Goal: Register for event/course

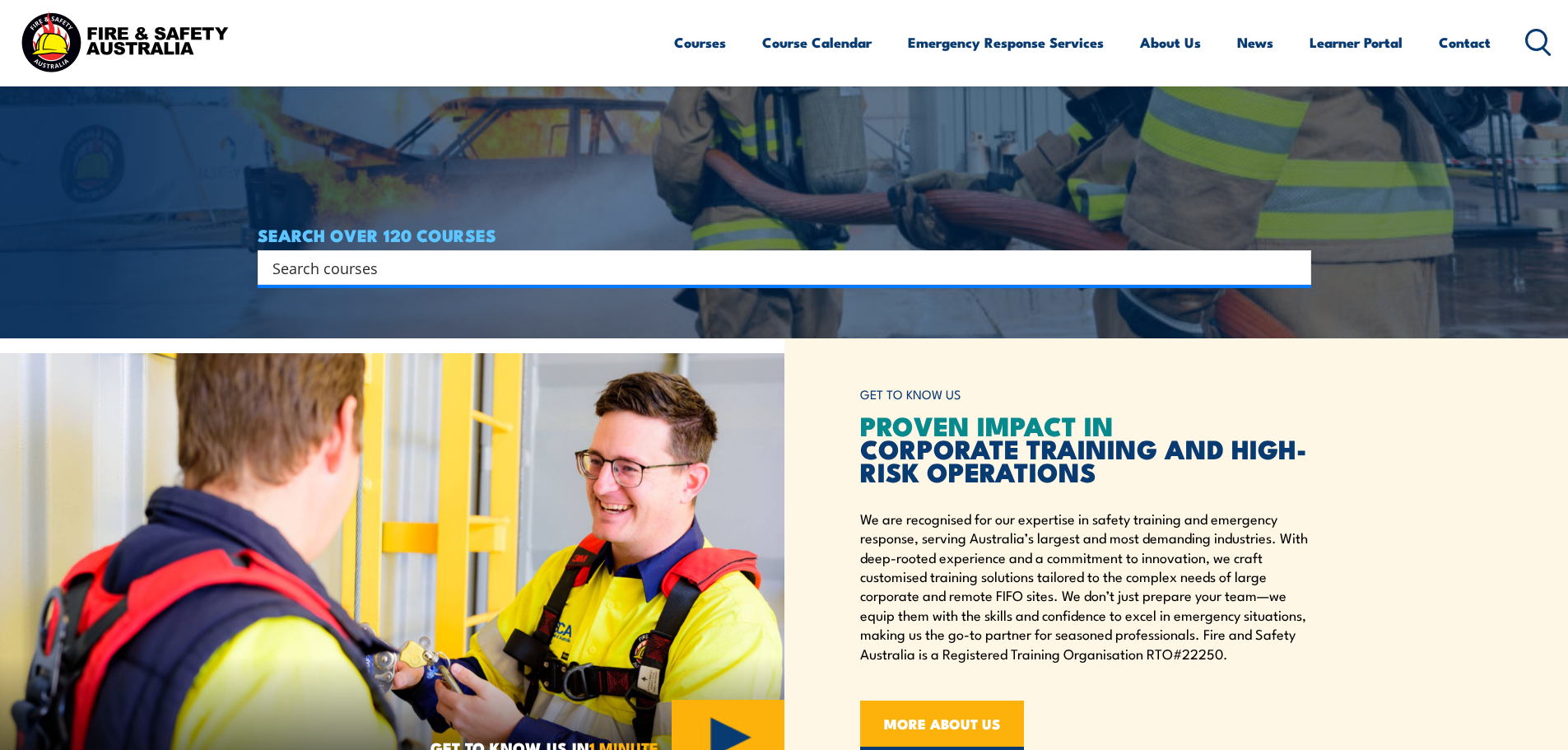
click at [355, 273] on input "Search input" at bounding box center [774, 267] width 1002 height 25
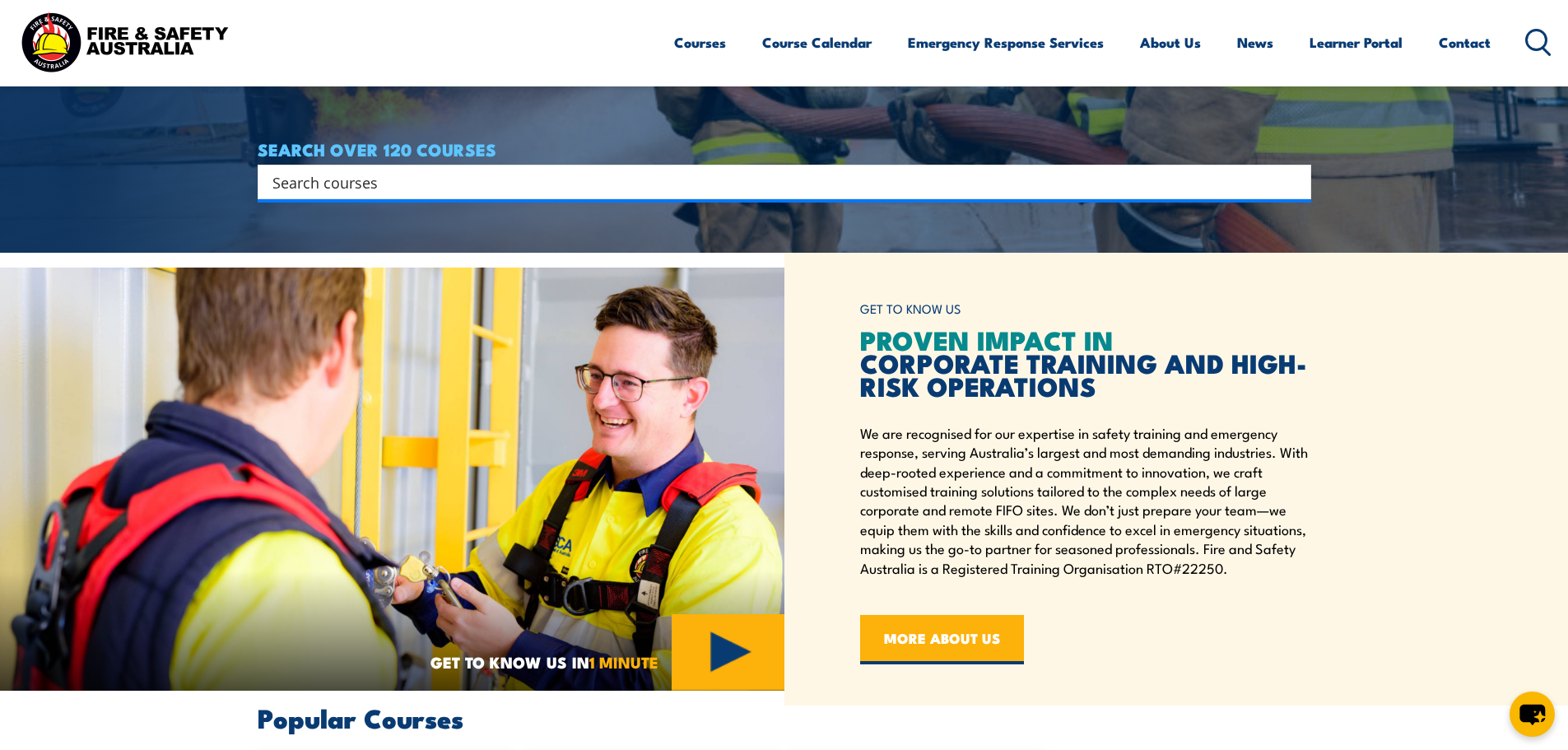
scroll to position [494, 0]
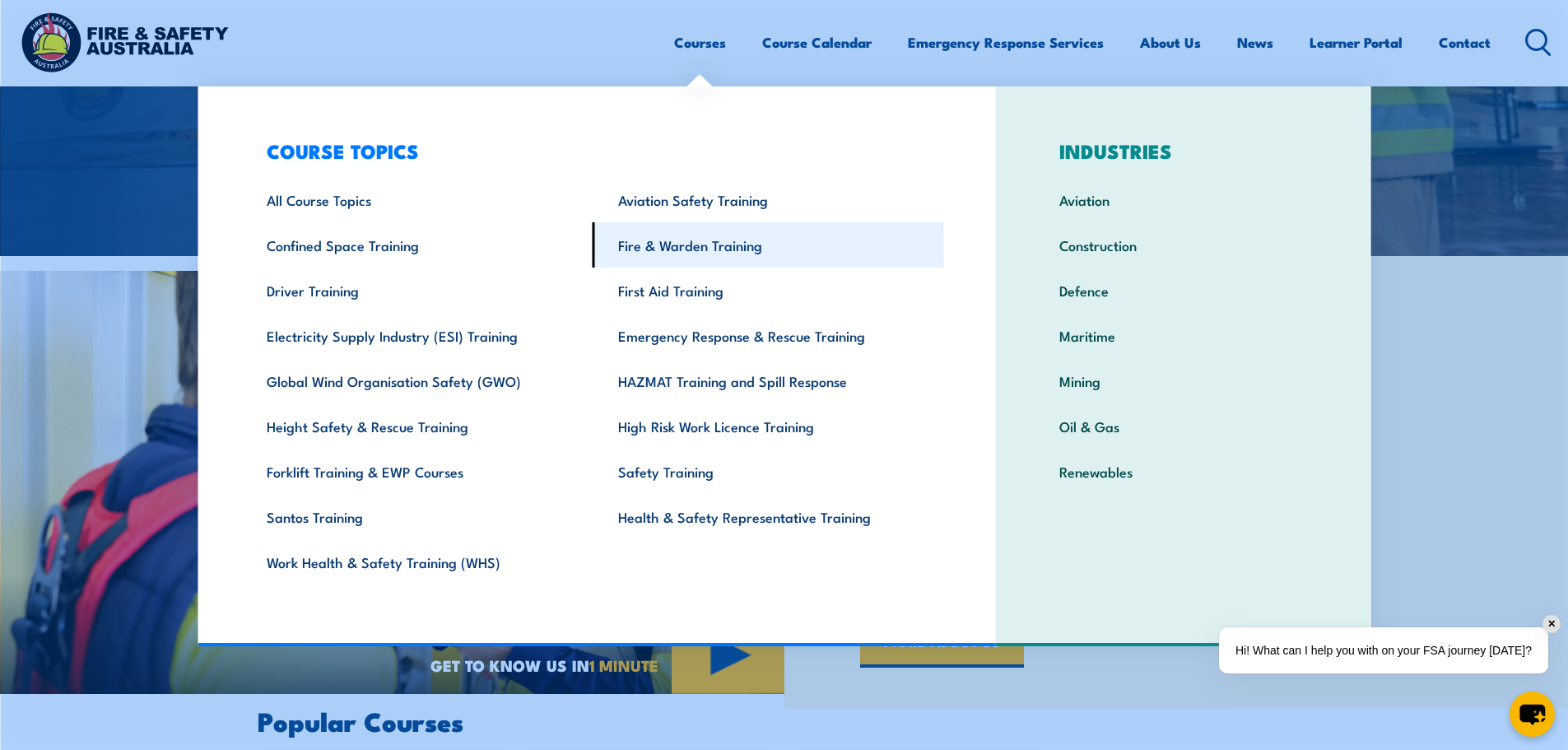
click at [694, 245] on link "Fire & Warden Training" at bounding box center [769, 244] width 351 height 45
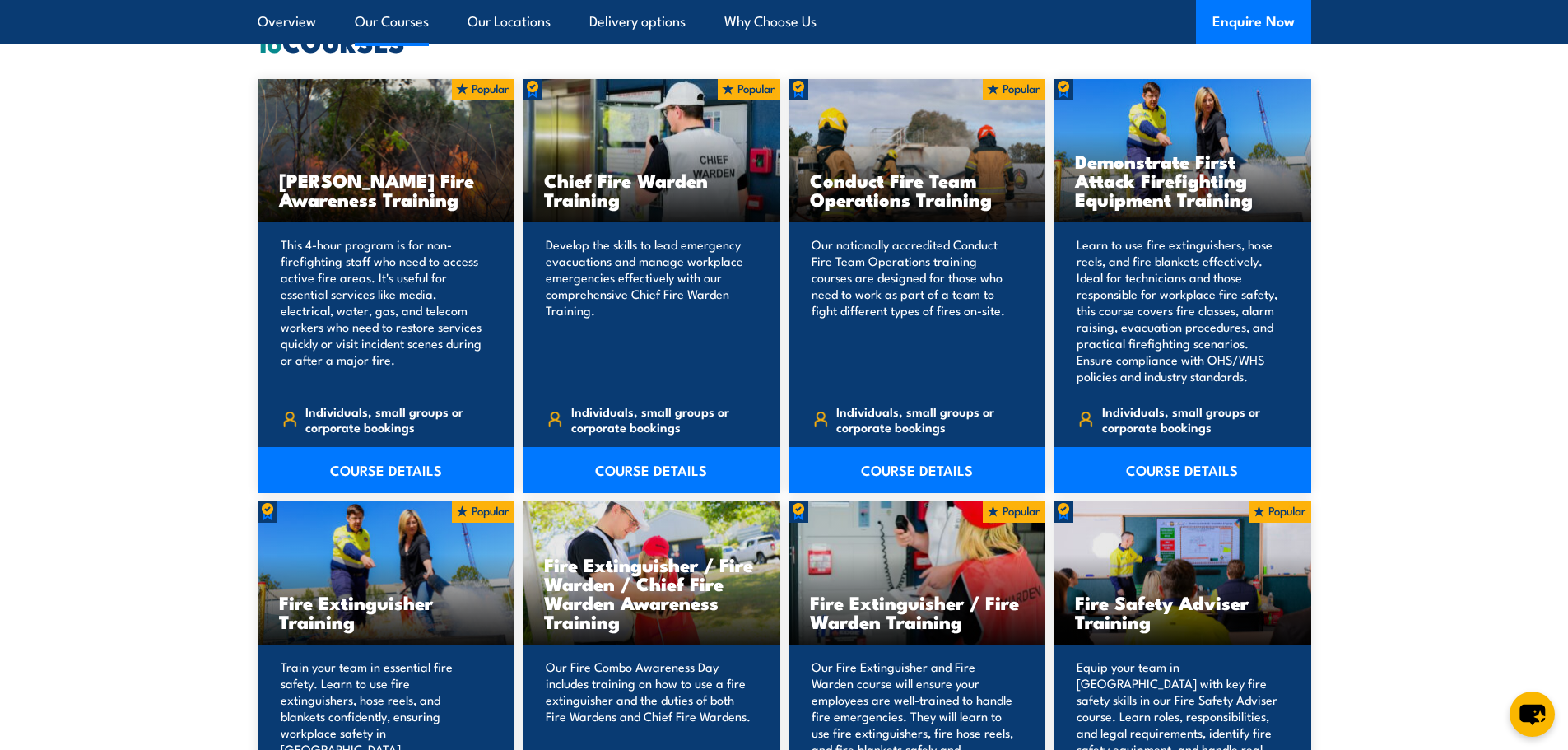
scroll to position [1269, 0]
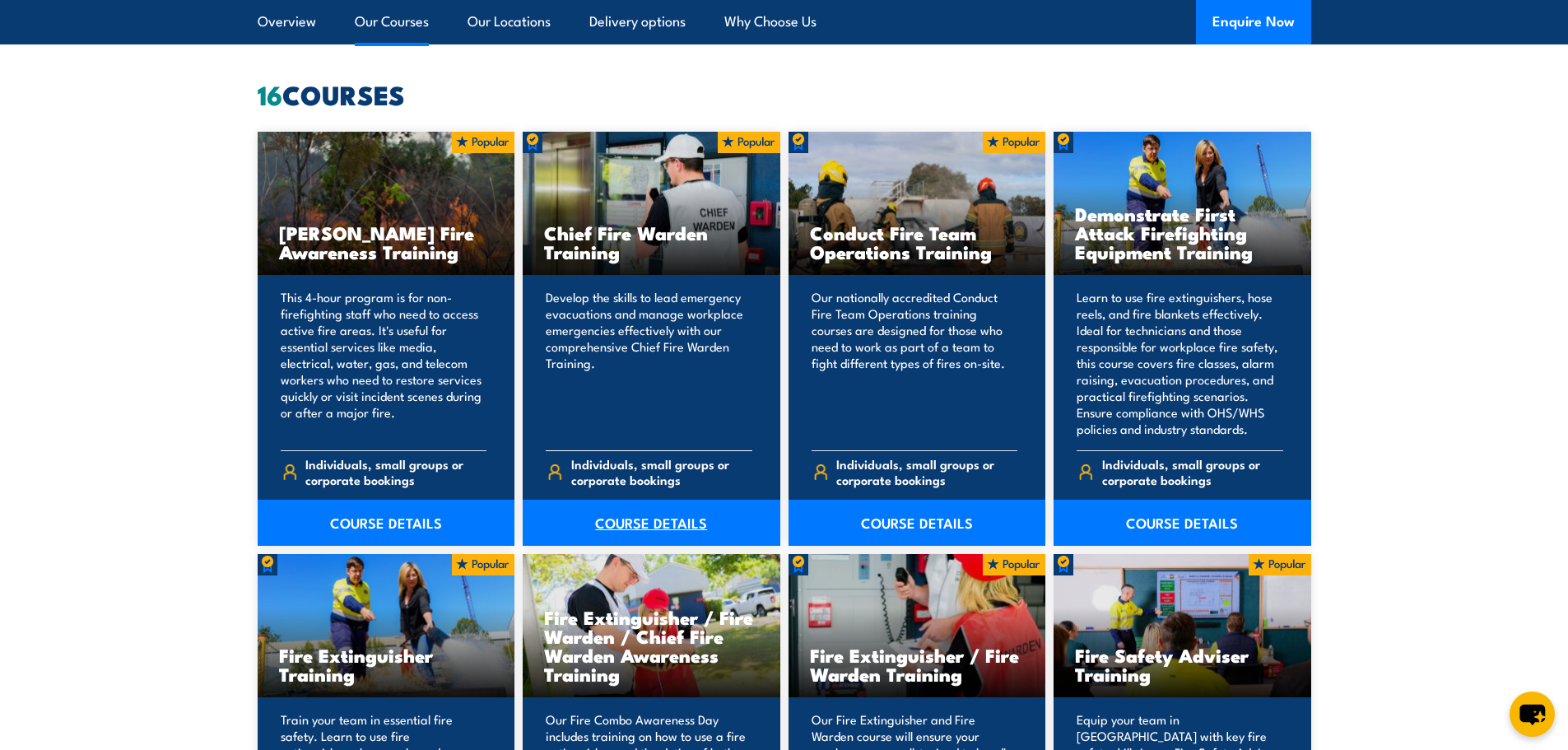
click at [651, 515] on link "COURSE DETAILS" at bounding box center [651, 522] width 258 height 46
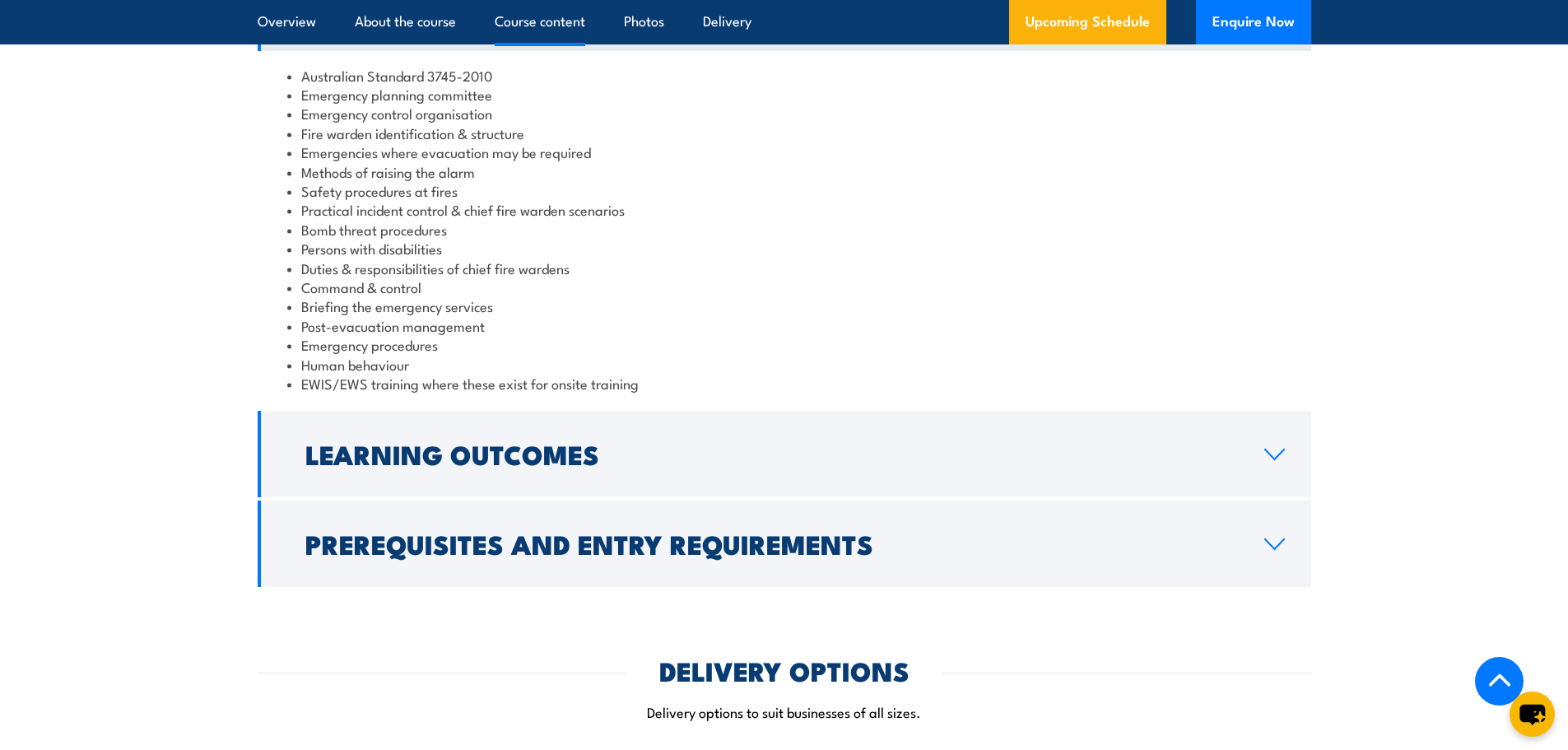
scroll to position [1646, 0]
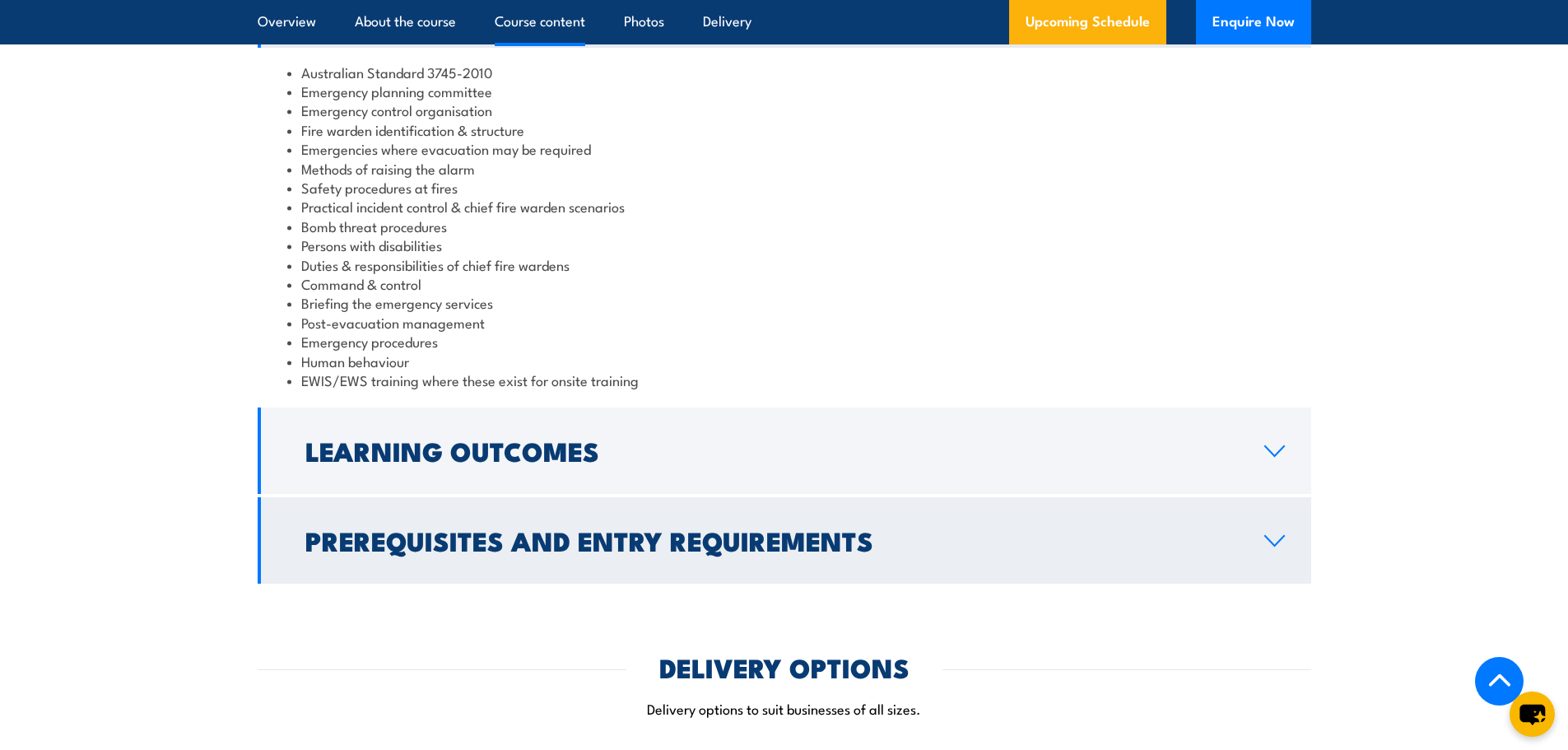
click at [598, 540] on h2 "Prerequisites and Entry Requirements" at bounding box center [771, 540] width 933 height 23
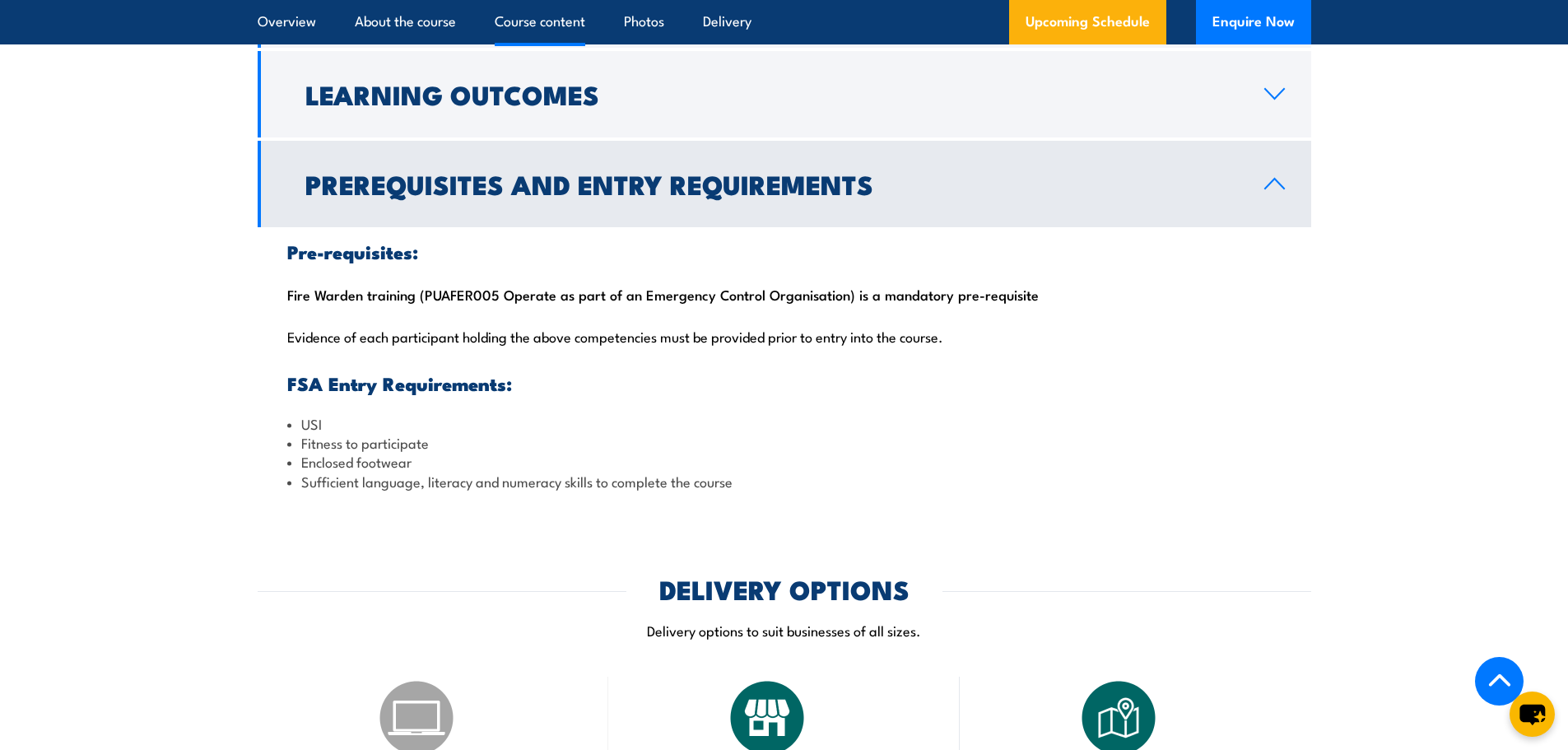
click at [390, 195] on h2 "Prerequisites and Entry Requirements" at bounding box center [771, 184] width 933 height 23
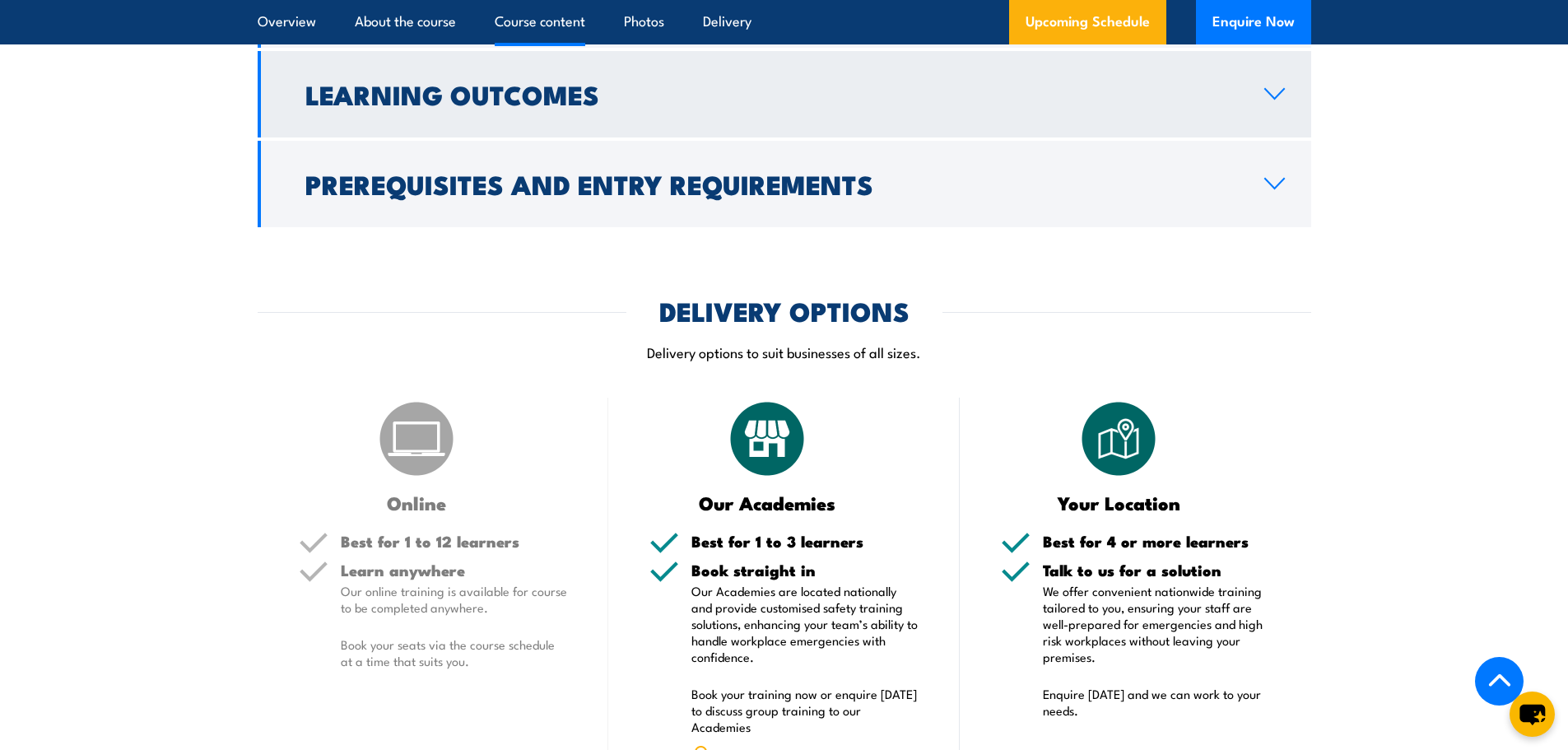
click at [412, 105] on h2 "Learning Outcomes" at bounding box center [771, 94] width 933 height 23
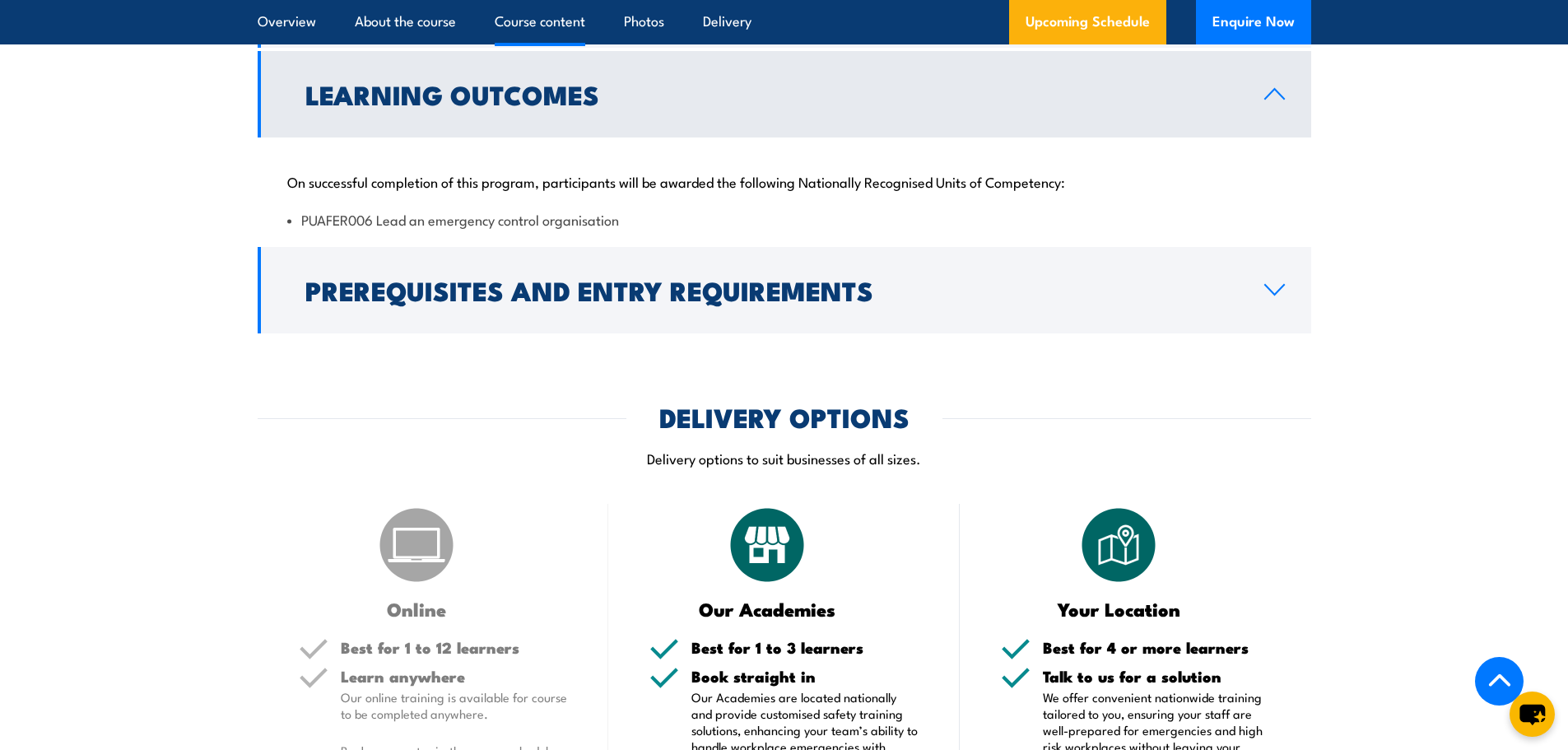
click at [412, 105] on h2 "Learning Outcomes" at bounding box center [771, 94] width 933 height 23
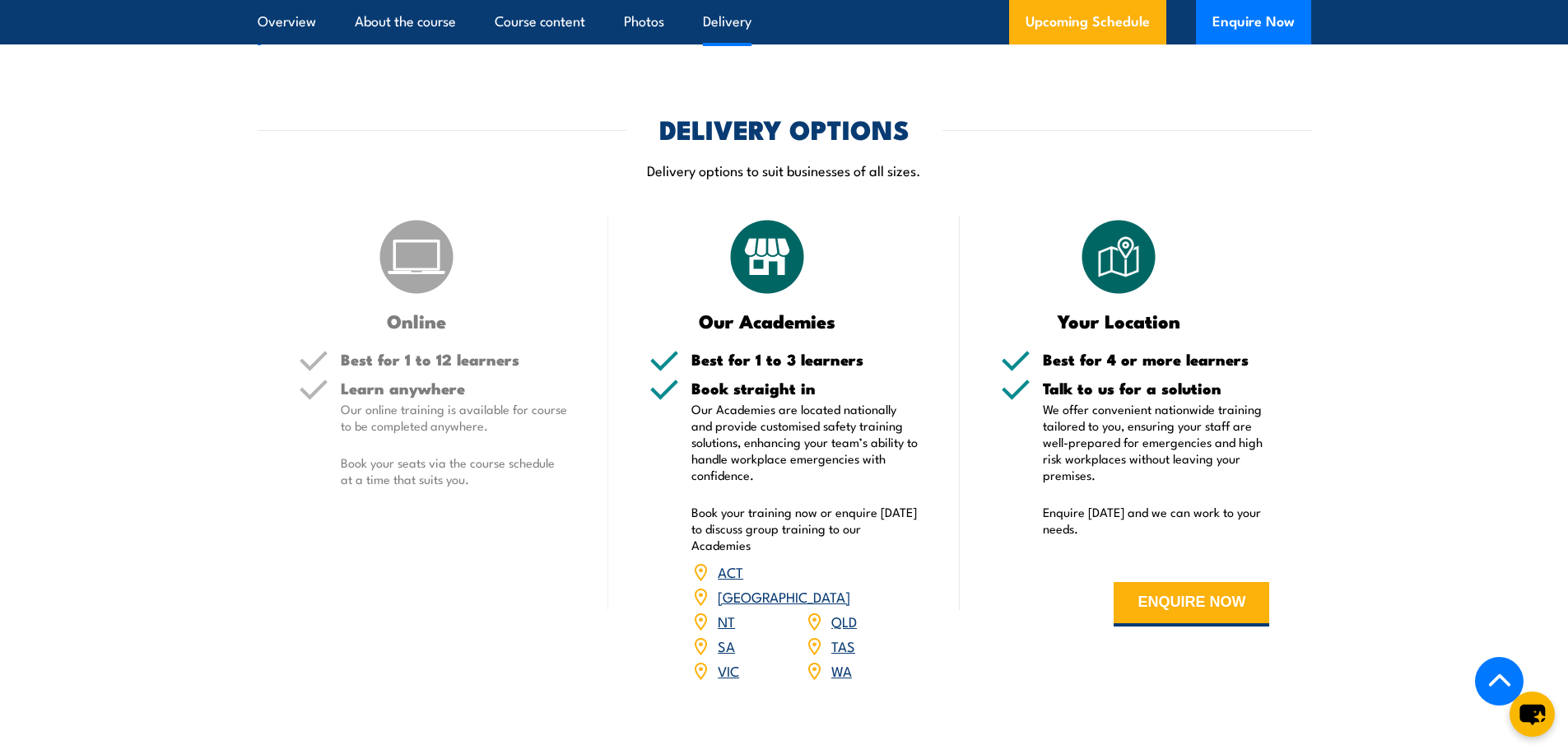
scroll to position [1811, 0]
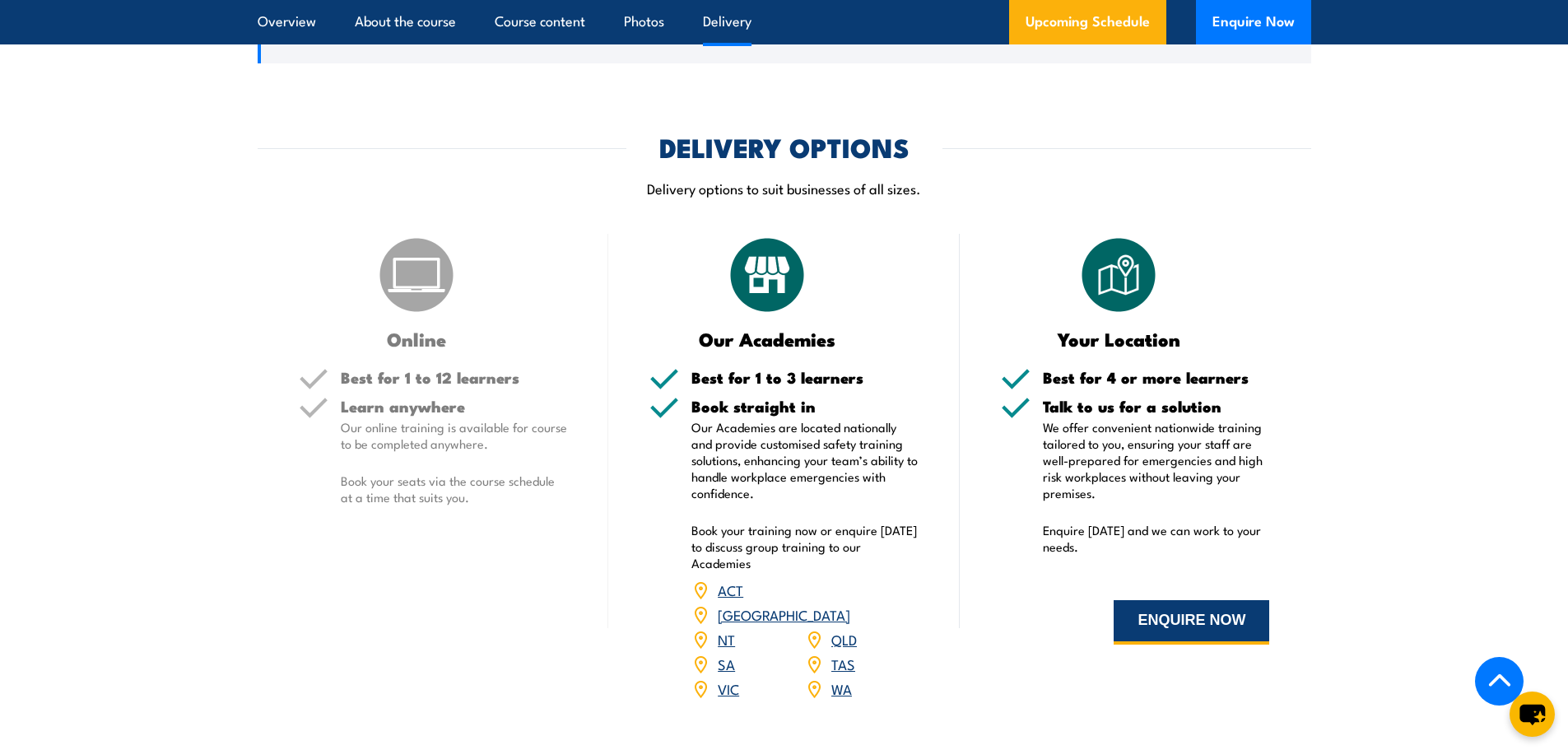
click at [1211, 630] on button "ENQUIRE NOW" at bounding box center [1191, 622] width 155 height 44
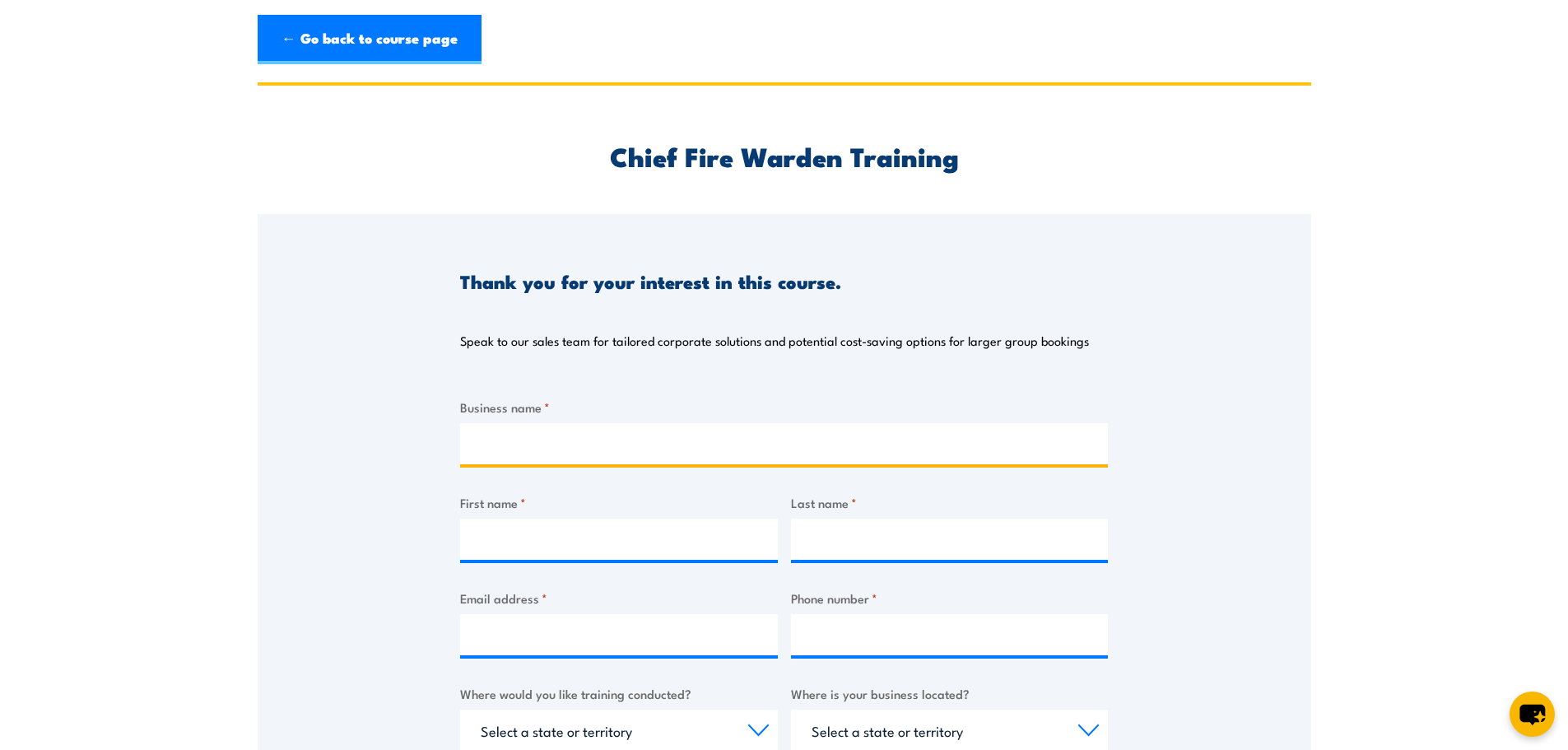
click at [570, 447] on input "Business name *" at bounding box center [784, 444] width 648 height 41
type input "CG Recruitment"
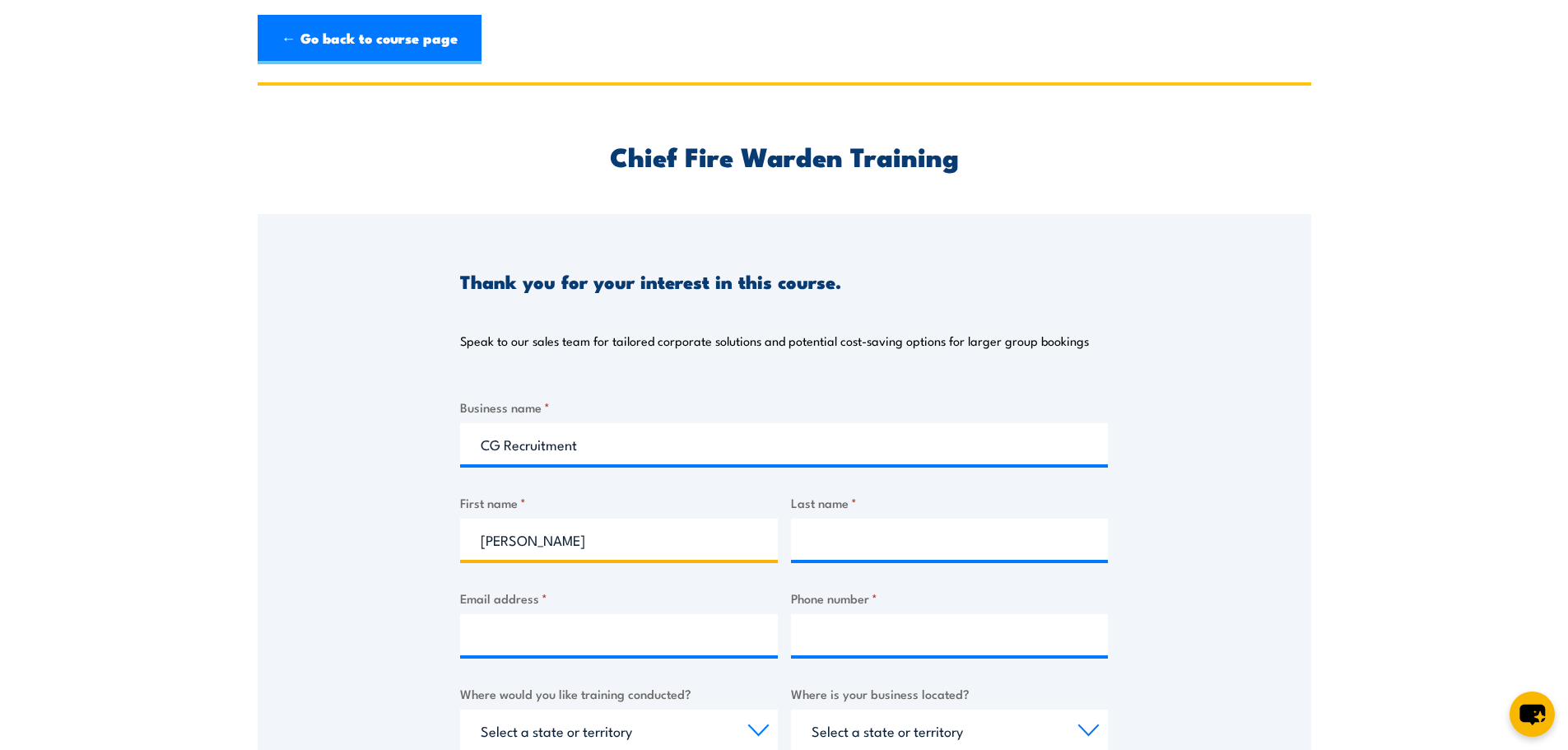
type input "Chris"
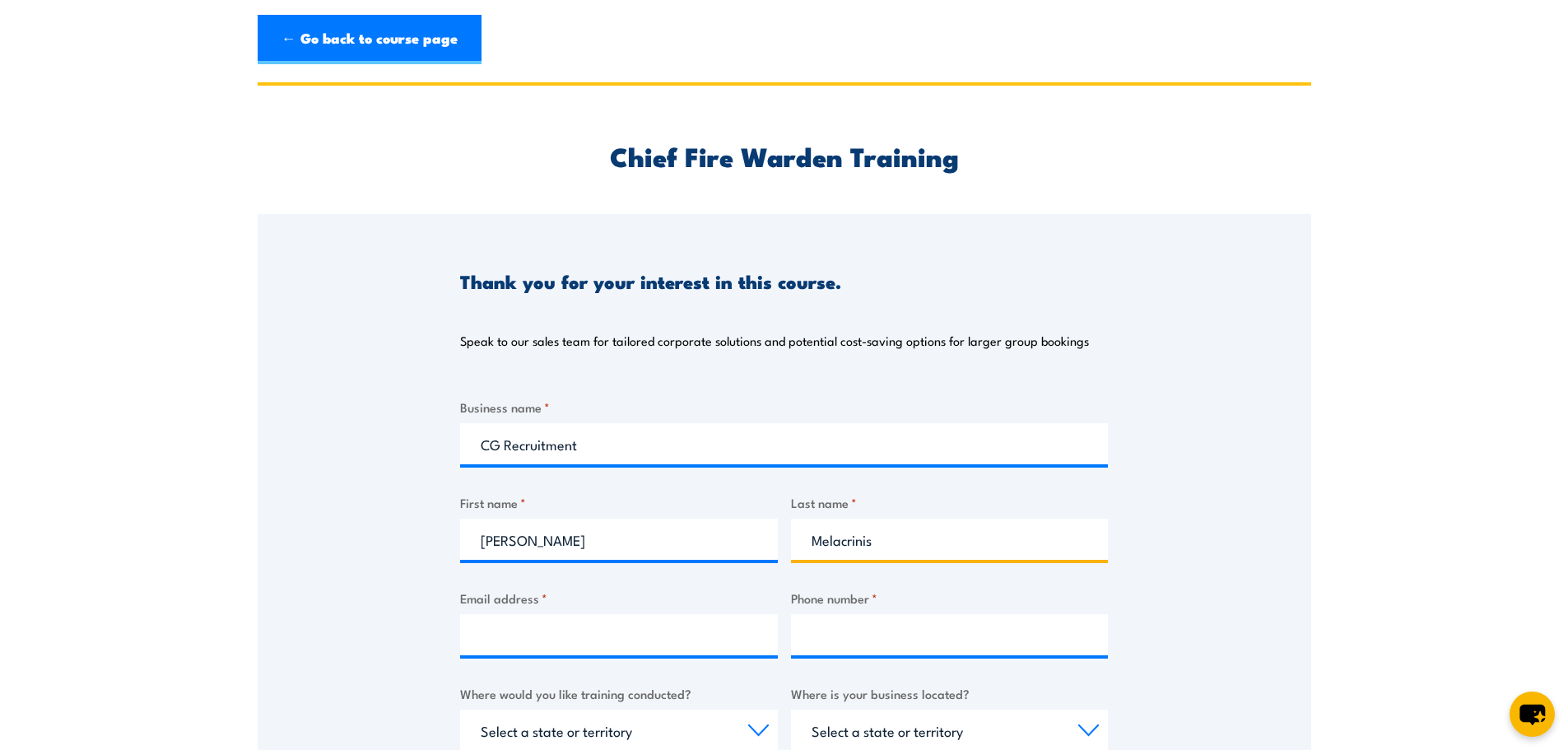
type input "Melacrinis"
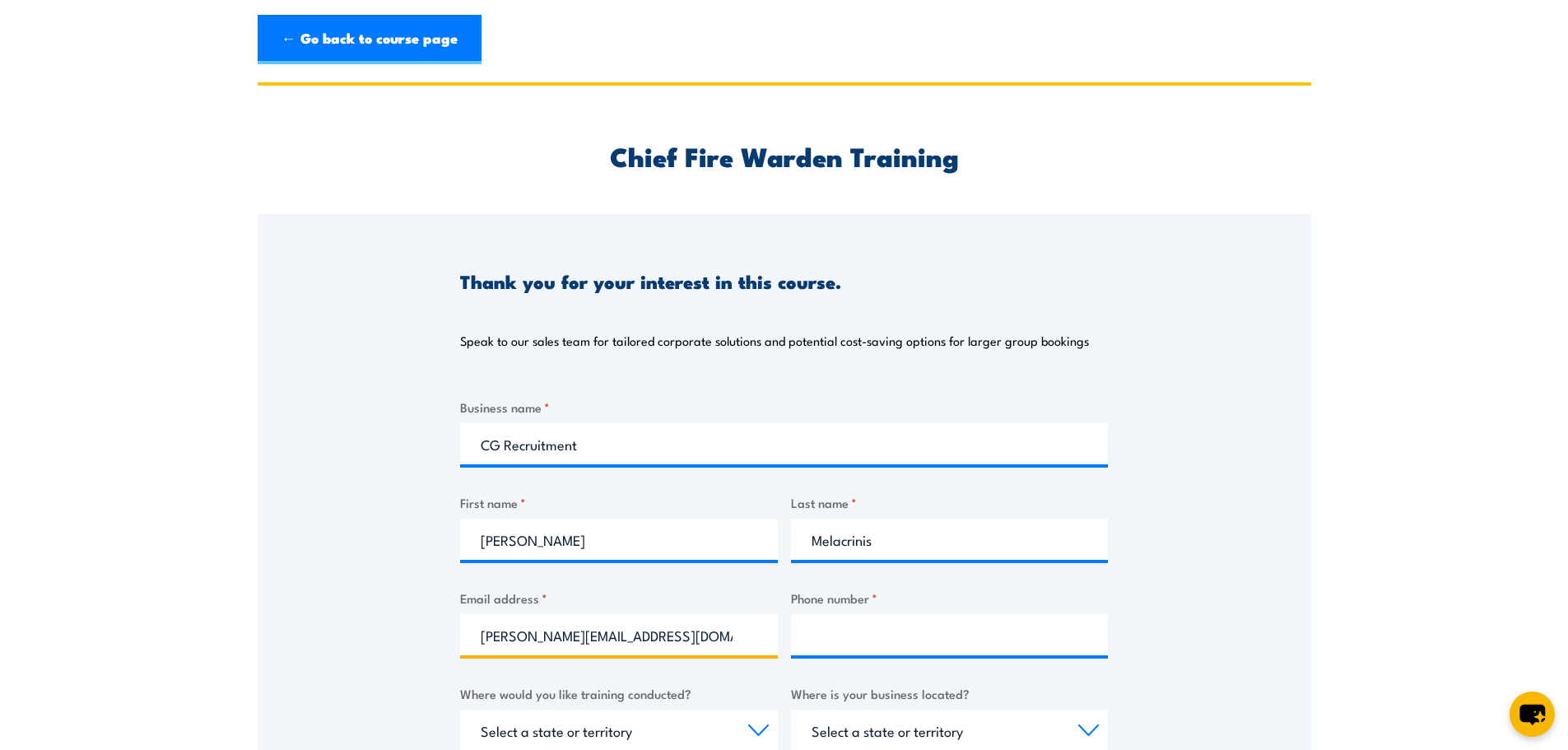
type input "christopher@cgrecruitment.com.au"
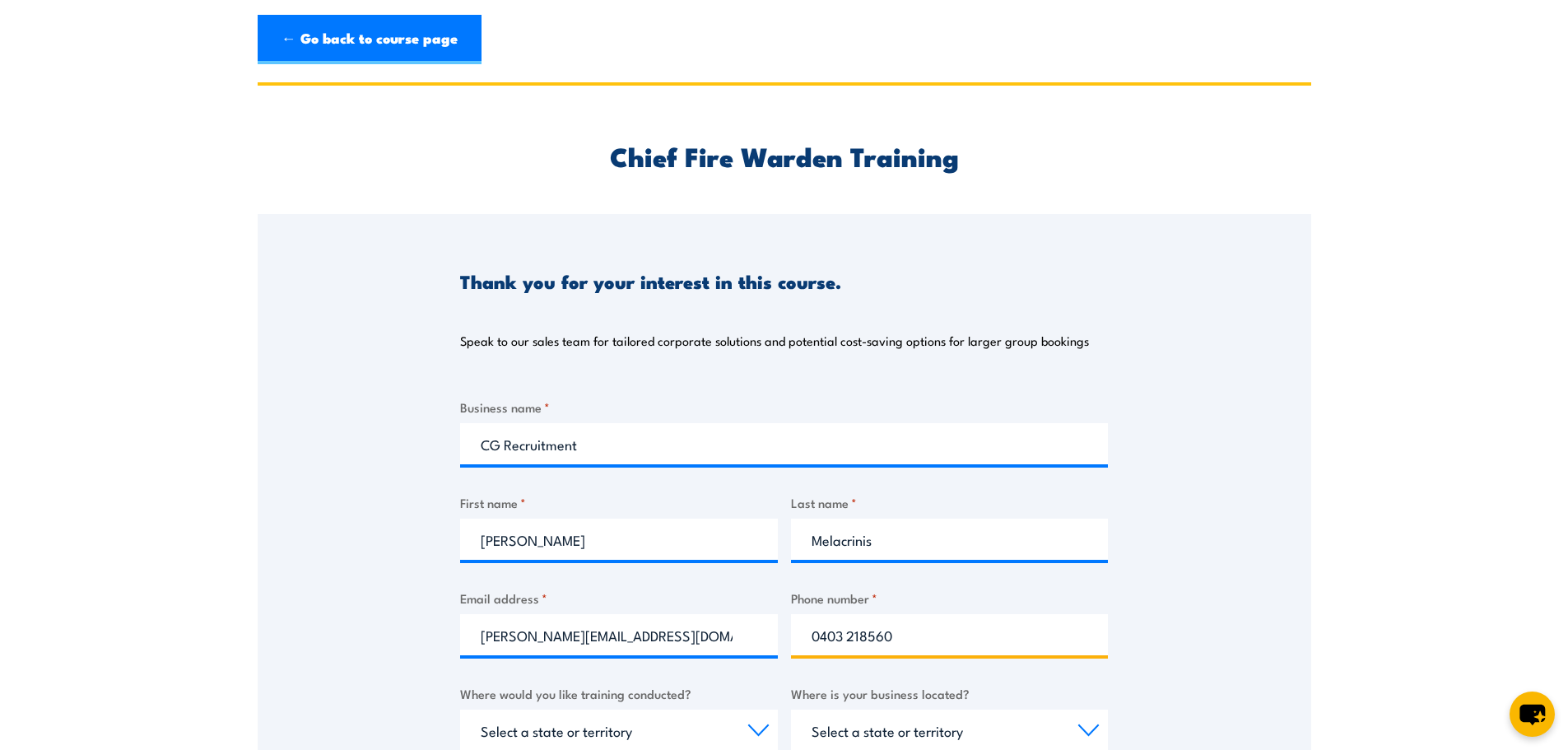
click at [877, 634] on input "0403 218560" at bounding box center [950, 634] width 318 height 41
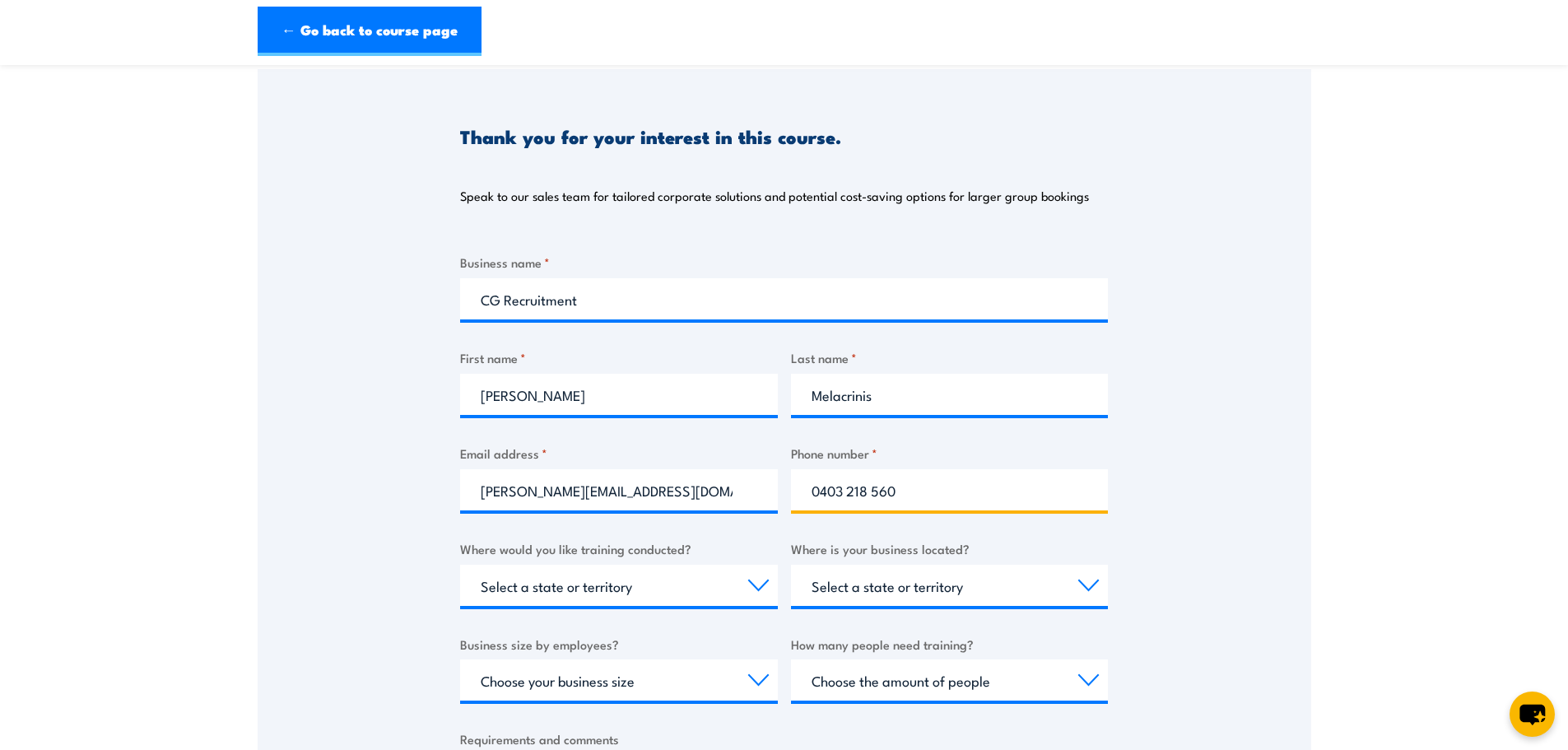
scroll to position [247, 0]
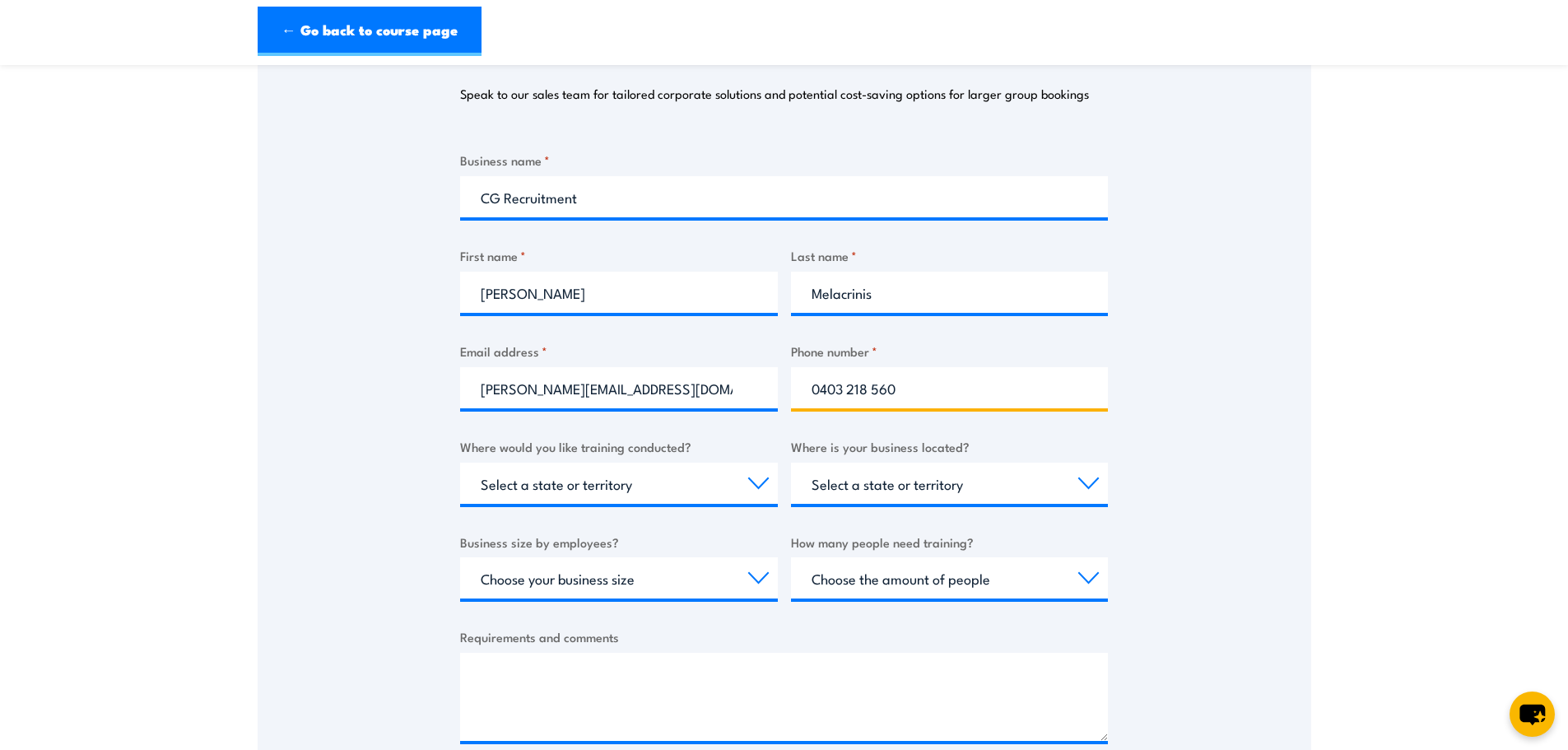
type input "0403 218 560"
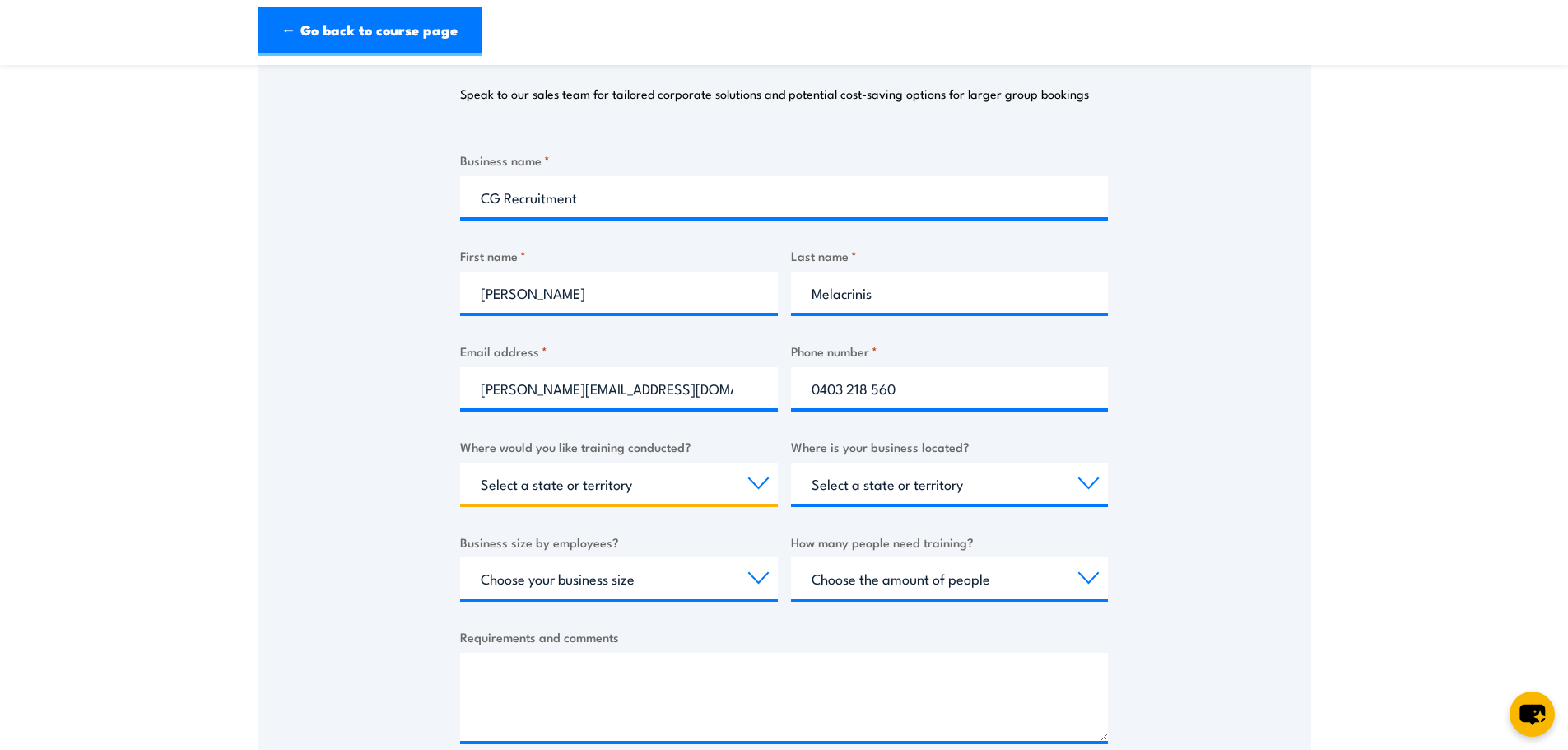
click at [574, 473] on select "Select a state or territory Nationally - multiple locations QLD NSW VIC SA ACT …" at bounding box center [619, 483] width 318 height 41
select select "NSW"
click at [461, 462] on select "Select a state or territory Nationally - multiple locations QLD NSW VIC SA ACT …" at bounding box center [619, 483] width 318 height 41
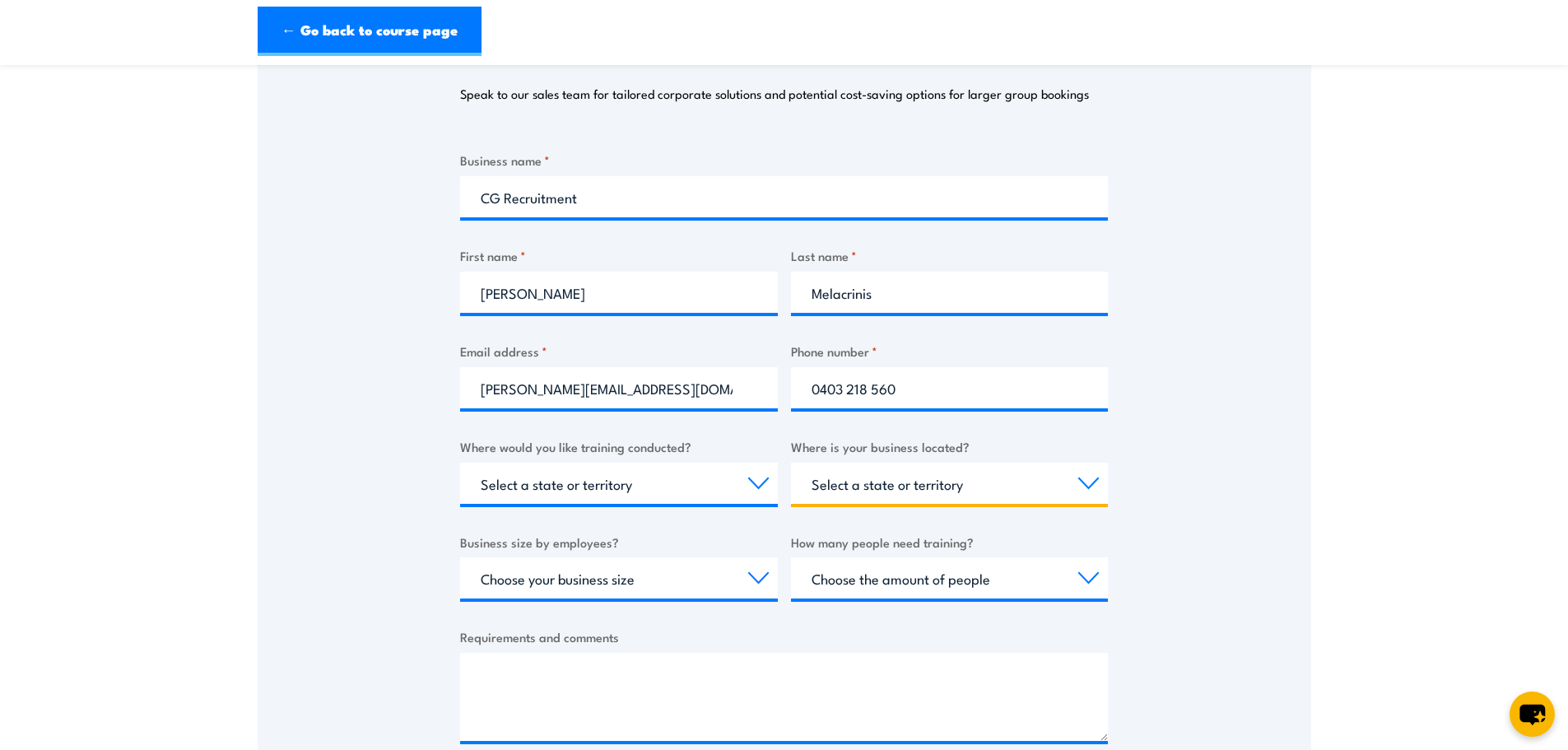
click at [912, 485] on select "Select a state or territory QLD NSW VIC SA ACT WA TAS NT" at bounding box center [950, 483] width 318 height 41
select select "NSW"
click at [792, 462] on select "Select a state or territory QLD NSW VIC SA ACT WA TAS NT" at bounding box center [950, 483] width 318 height 41
click at [416, 525] on div "Thank you for your interest in this course. Speak to our sales team for tailore…" at bounding box center [784, 379] width 1054 height 822
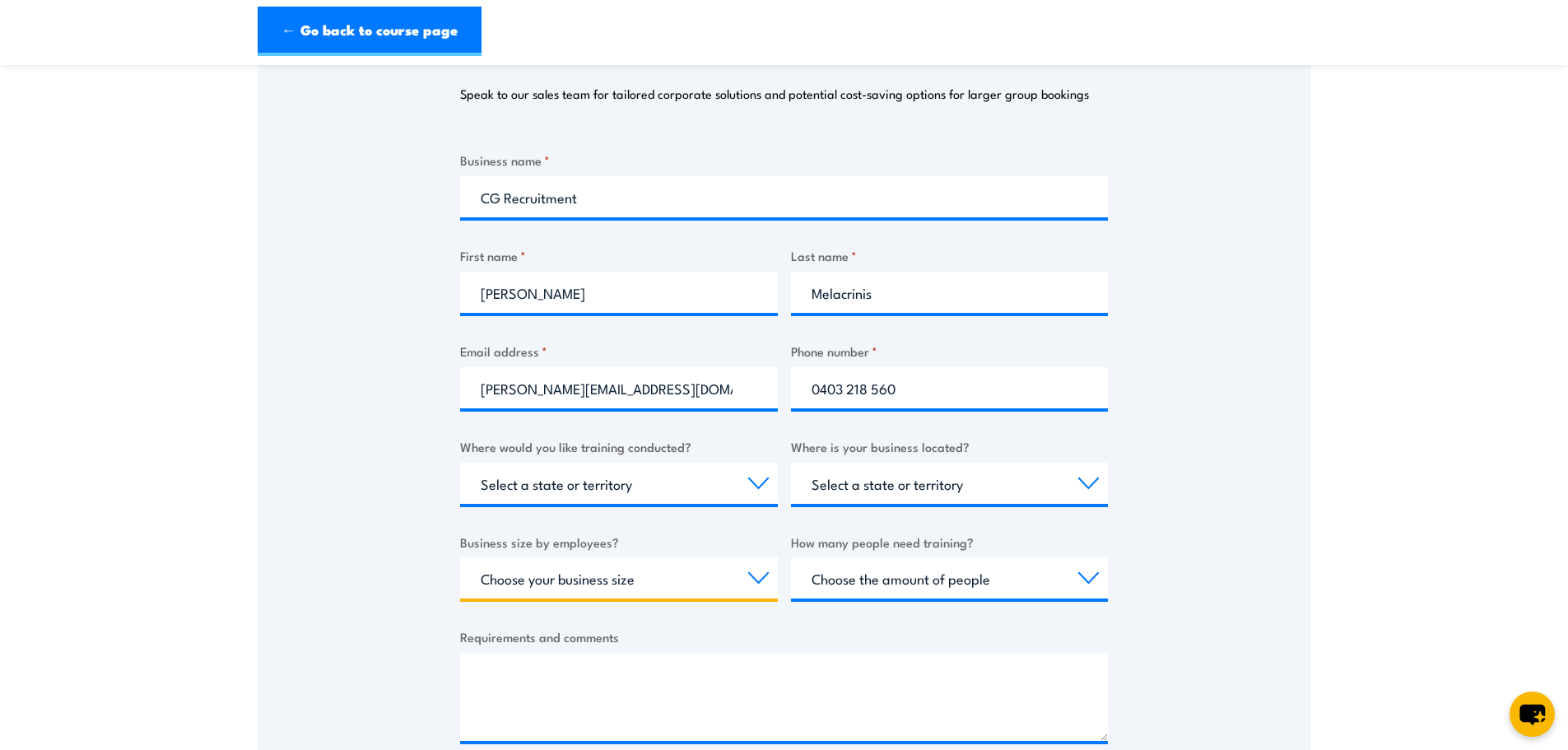
click at [542, 561] on select "Choose your business size 1 to 19 20 to 199 200+" at bounding box center [619, 578] width 318 height 41
select select "1 to 19"
click at [461, 558] on select "Choose your business size 1 to 19 20 to 199 200+" at bounding box center [619, 578] width 318 height 41
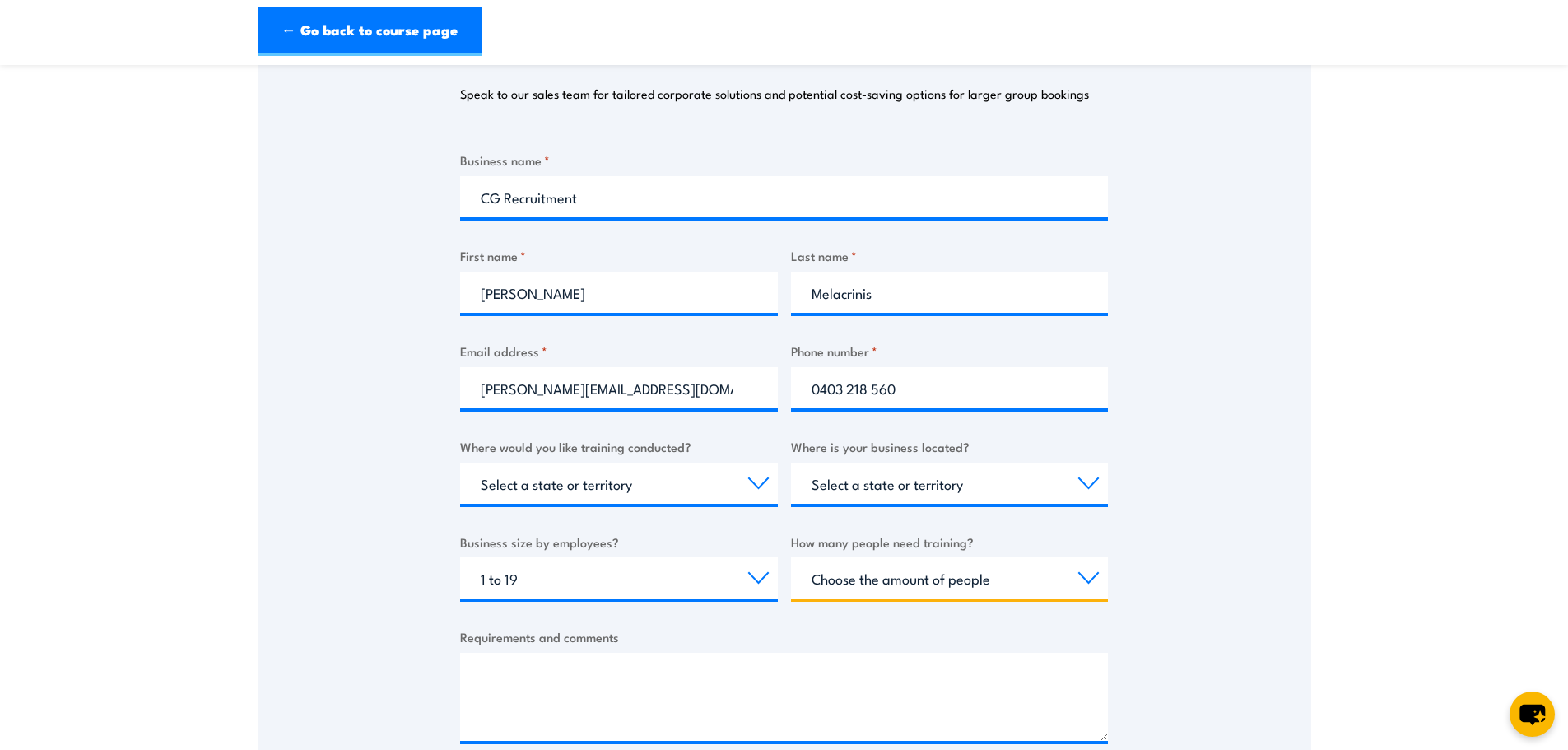
click at [857, 588] on select "Choose the amount of people 1 to 4 5 to 19 20+" at bounding box center [950, 578] width 318 height 41
select select "1 to 4"
click at [792, 558] on select "Choose the amount of people 1 to 4 5 to 19 20+" at bounding box center [950, 578] width 318 height 41
click at [315, 559] on div "Thank you for your interest in this course. Speak to our sales team for tailore…" at bounding box center [784, 379] width 1054 height 822
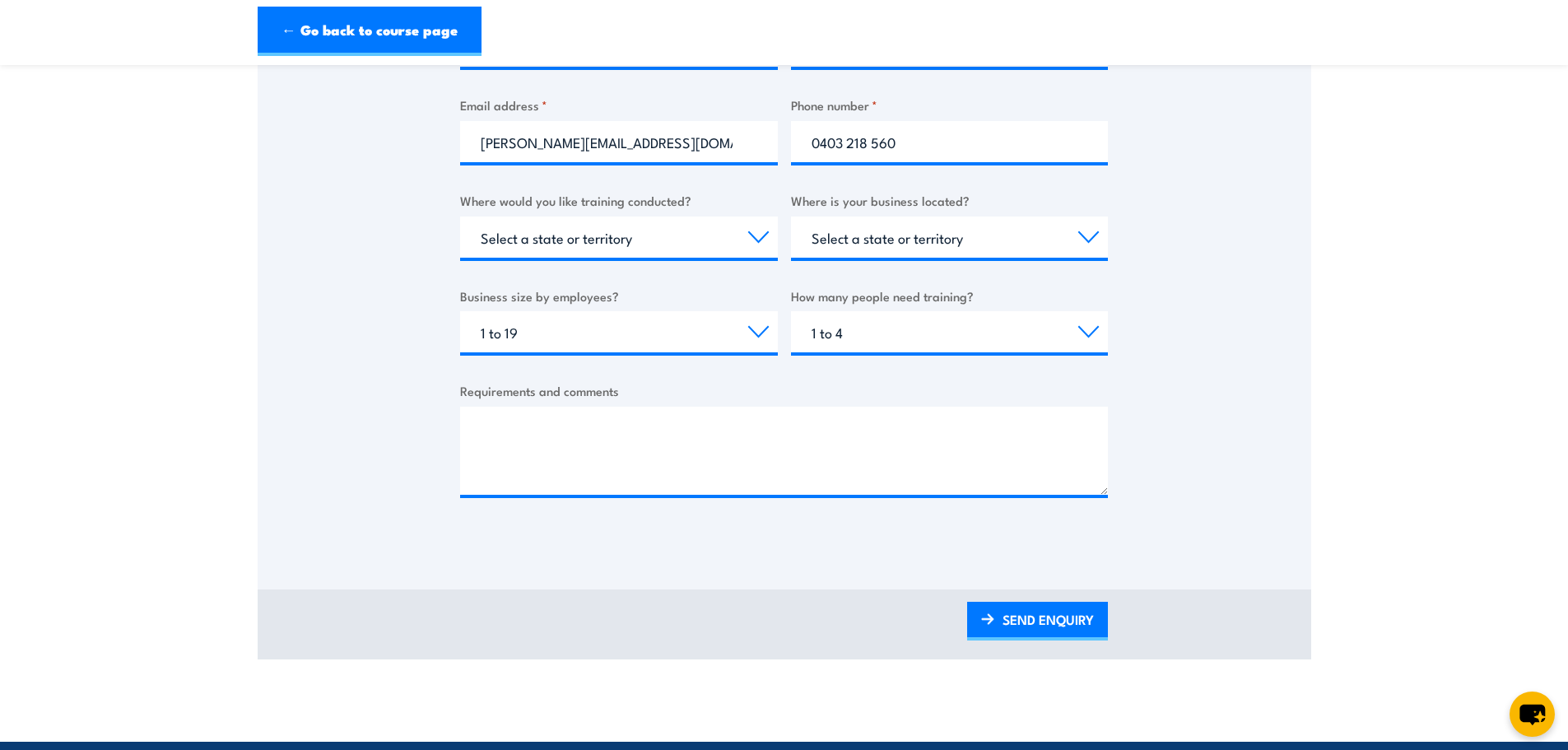
scroll to position [494, 0]
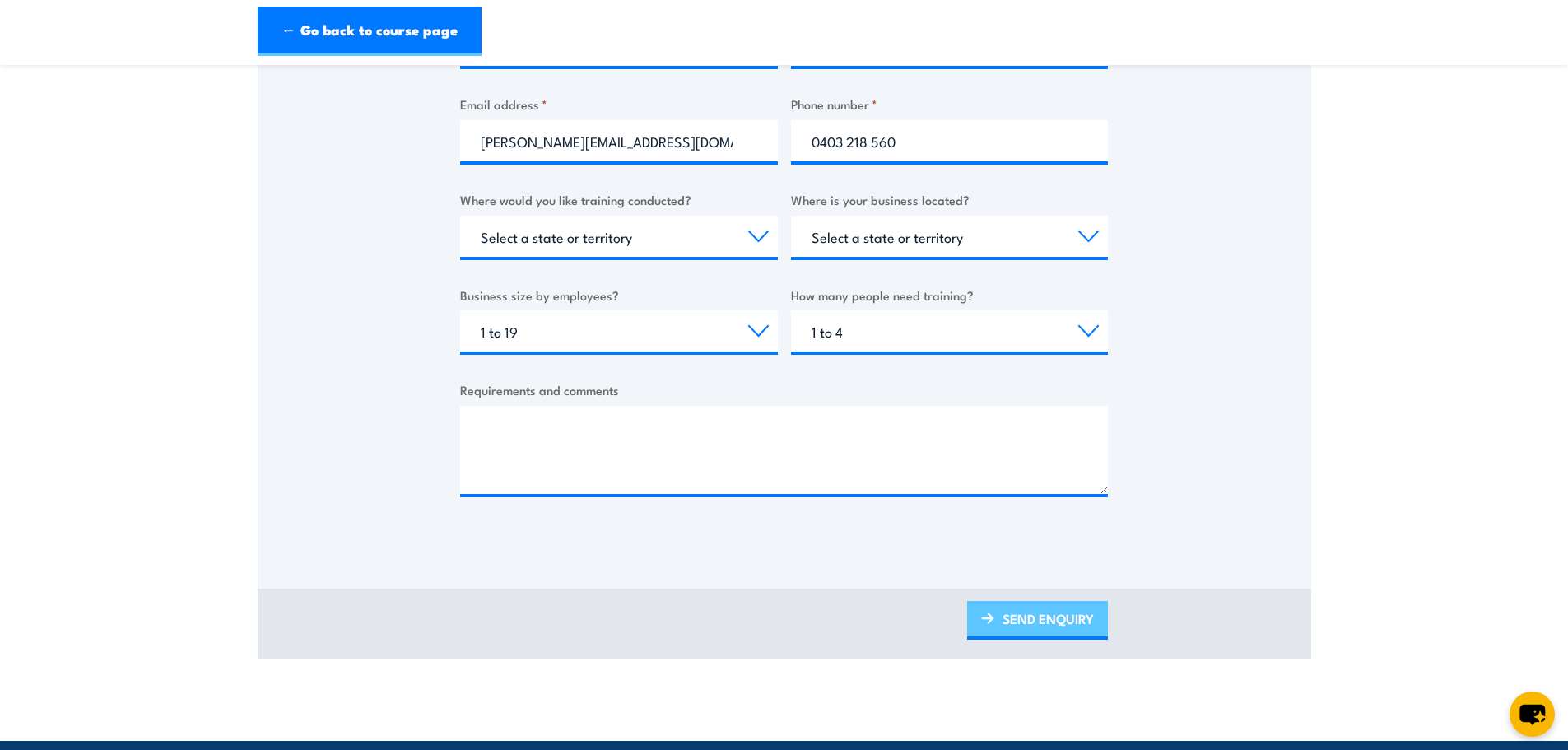
click at [1047, 621] on link "SEND ENQUIRY" at bounding box center [1038, 620] width 141 height 39
